Goal: Use online tool/utility: Utilize a website feature to perform a specific function

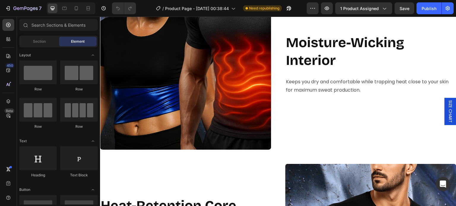
scroll to position [403, 0]
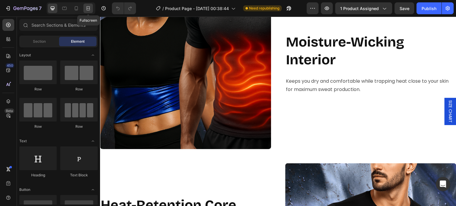
click at [88, 9] on icon at bounding box center [89, 7] width 2 height 1
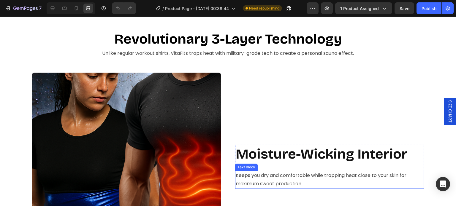
scroll to position [309, 0]
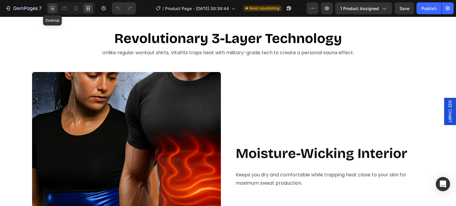
click at [53, 12] on div at bounding box center [52, 8] width 9 height 9
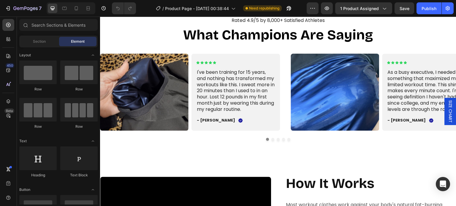
scroll to position [941, 0]
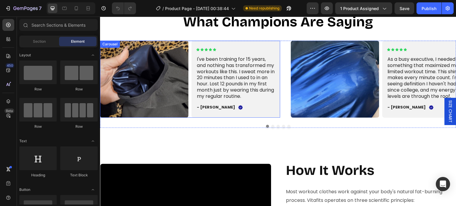
click at [192, 71] on div "Icon Icon Icon Icon Icon Icon List I've been training for 15 years, and nothing…" at bounding box center [235, 79] width 88 height 77
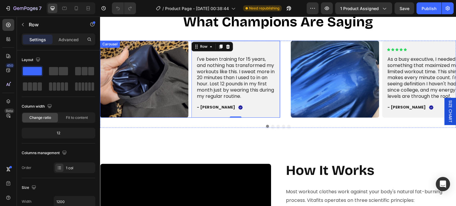
click at [190, 72] on div "Image Icon Icon Icon Icon Icon Icon List I've been training for 15 years, and n…" at bounding box center [190, 79] width 180 height 77
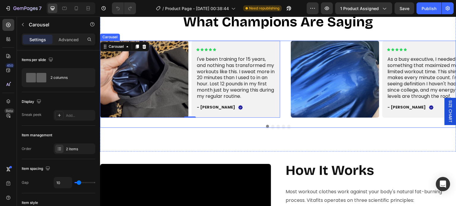
click at [271, 126] on button "Dot" at bounding box center [272, 126] width 3 height 3
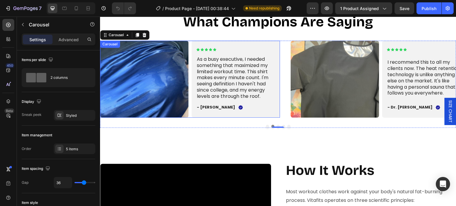
click at [190, 100] on div "Image Icon Icon Icon Icon Icon Icon List As a busy executive, I needed somethin…" at bounding box center [190, 79] width 180 height 77
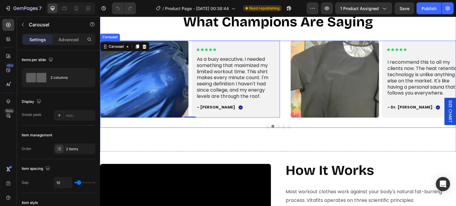
click at [282, 126] on button "Dot" at bounding box center [283, 126] width 3 height 3
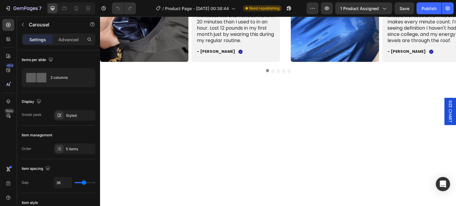
scroll to position [621, 0]
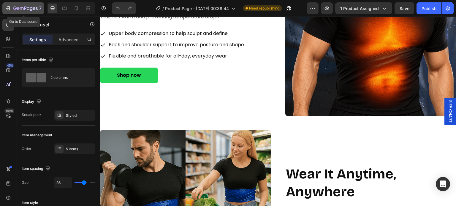
click at [22, 5] on div "7" at bounding box center [27, 8] width 28 height 7
